Goal: Communication & Community: Share content

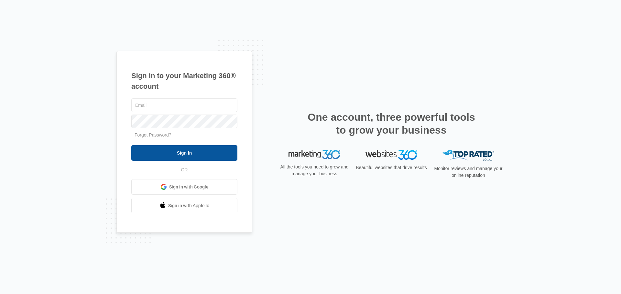
type input "[EMAIL_ADDRESS][DOMAIN_NAME]"
click at [215, 146] on input "Sign In" at bounding box center [184, 153] width 106 height 16
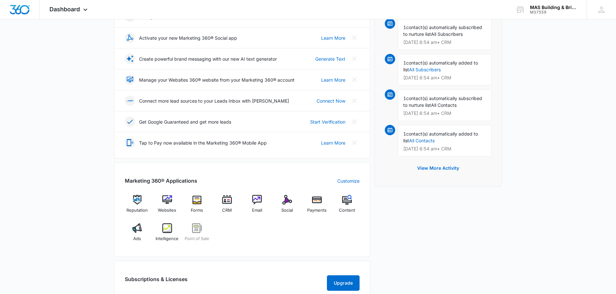
scroll to position [129, 0]
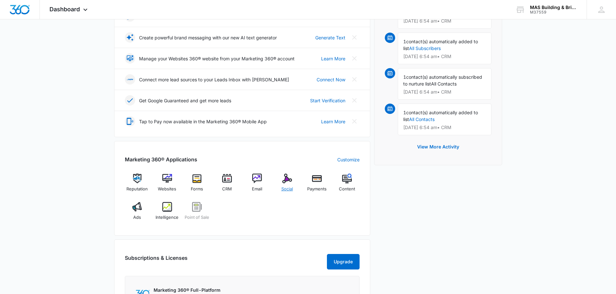
click at [292, 182] on div "Social" at bounding box center [286, 185] width 25 height 23
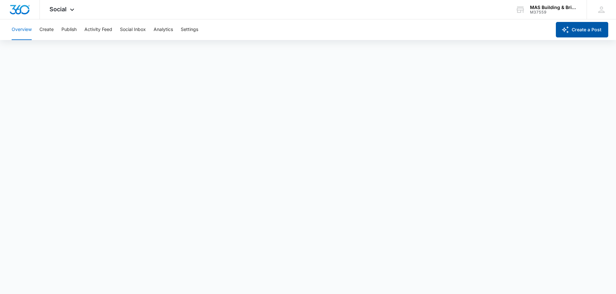
click at [583, 29] on button "Create a Post" at bounding box center [582, 30] width 52 height 16
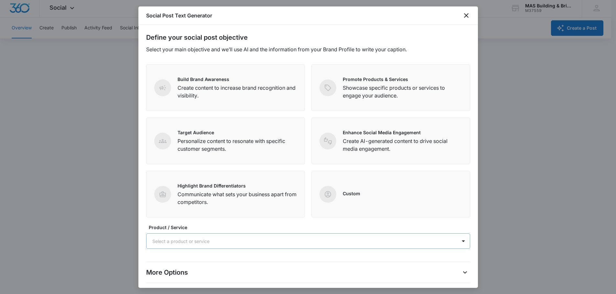
click at [266, 244] on div at bounding box center [300, 242] width 296 height 8
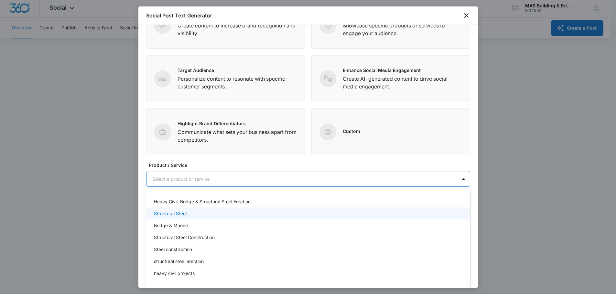
scroll to position [30, 0]
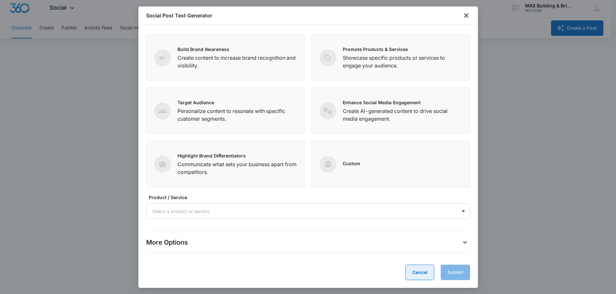
drag, startPoint x: 409, startPoint y: 270, endPoint x: 388, endPoint y: 266, distance: 21.6
click at [409, 270] on button "Cancel" at bounding box center [419, 273] width 29 height 16
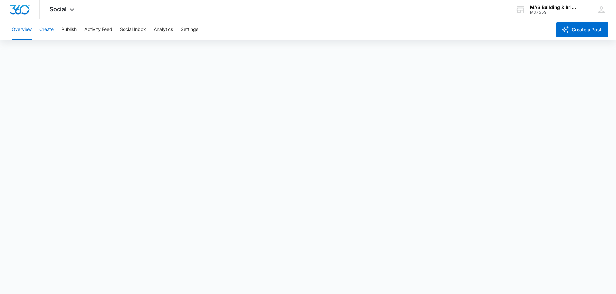
click at [53, 32] on button "Create" at bounding box center [46, 29] width 14 height 21
